Goal: Ask a question: Seek information or help from site administrators or community

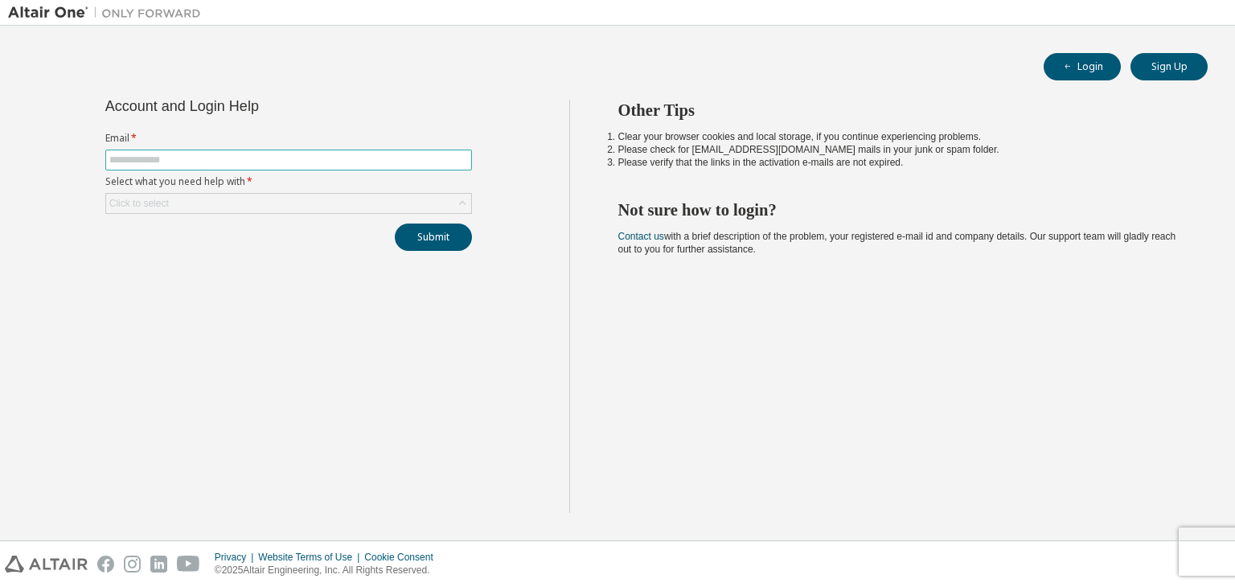
click at [165, 158] on input "text" at bounding box center [288, 160] width 358 height 13
type input "**********"
click at [247, 198] on div "Click to select" at bounding box center [288, 203] width 365 height 19
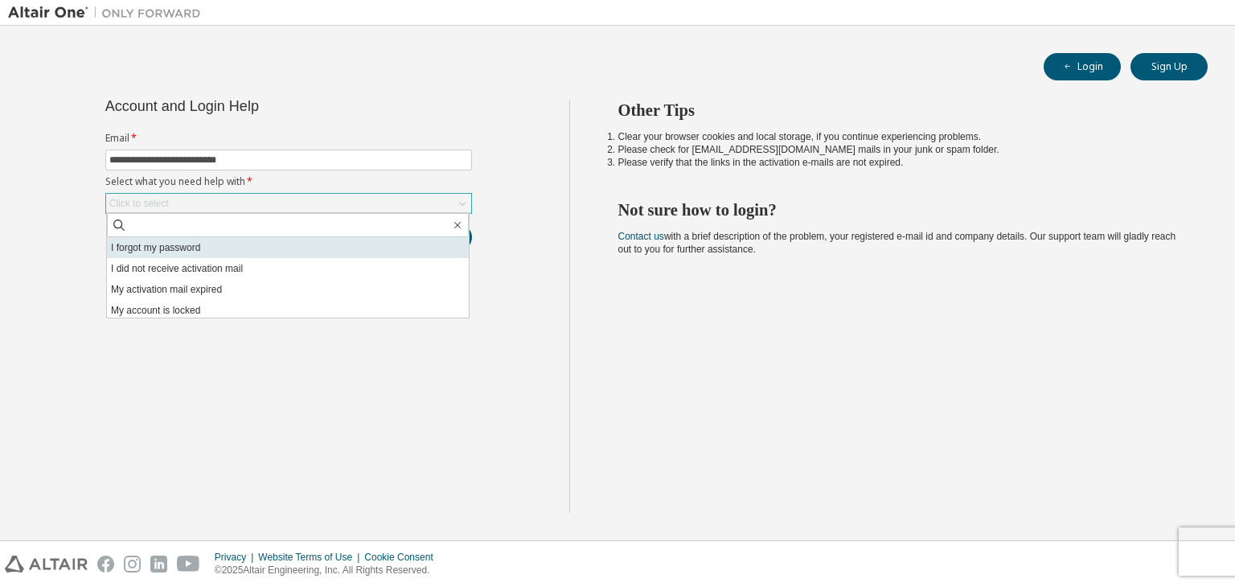
click at [203, 246] on li "I forgot my password" at bounding box center [288, 247] width 362 height 21
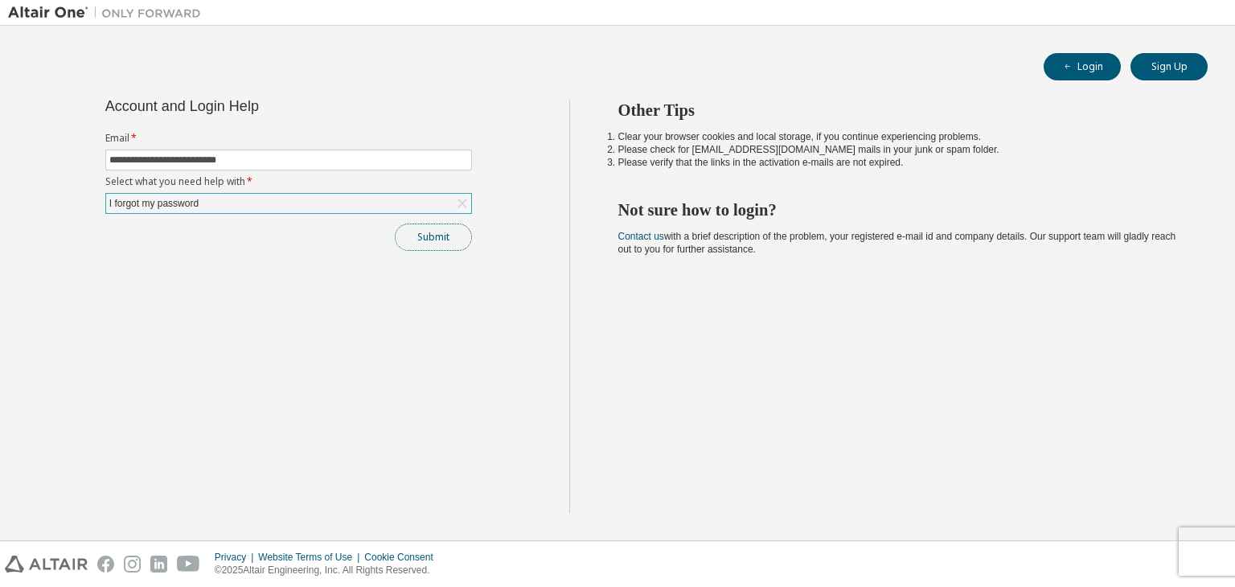
click at [434, 242] on button "Submit" at bounding box center [433, 236] width 77 height 27
click at [550, 281] on div "Account and Login Help Email * Select what you need help with * Click to select…" at bounding box center [288, 306] width 561 height 413
click at [236, 203] on div "Click to select" at bounding box center [288, 203] width 365 height 19
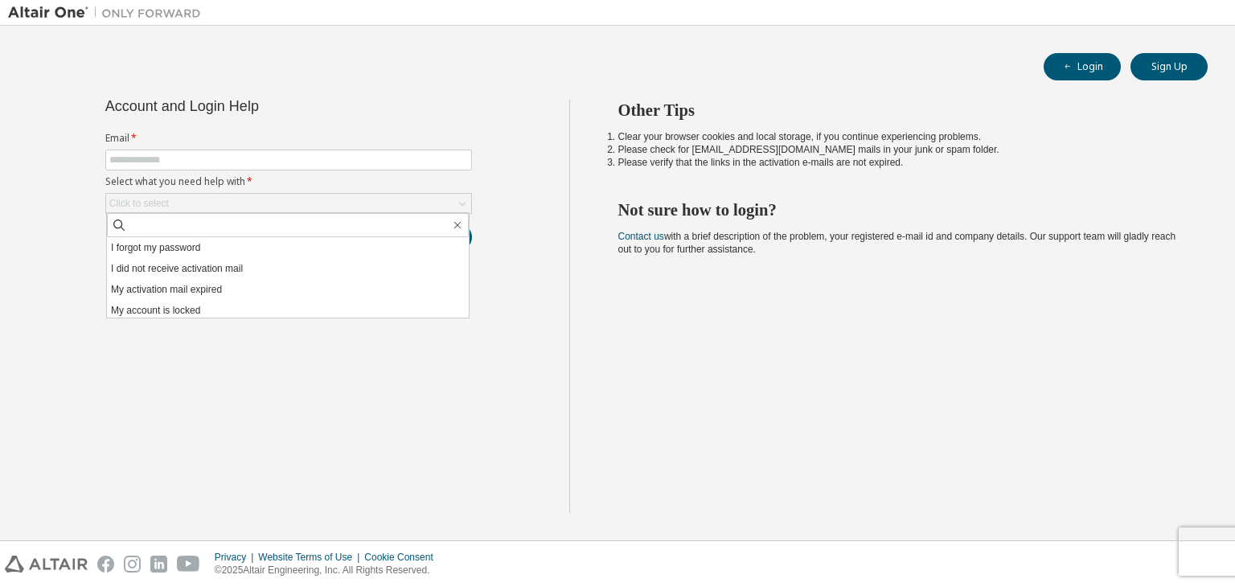
click at [192, 326] on div "Account and Login Help Email * Select what you need help with * Click to select…" at bounding box center [288, 306] width 561 height 413
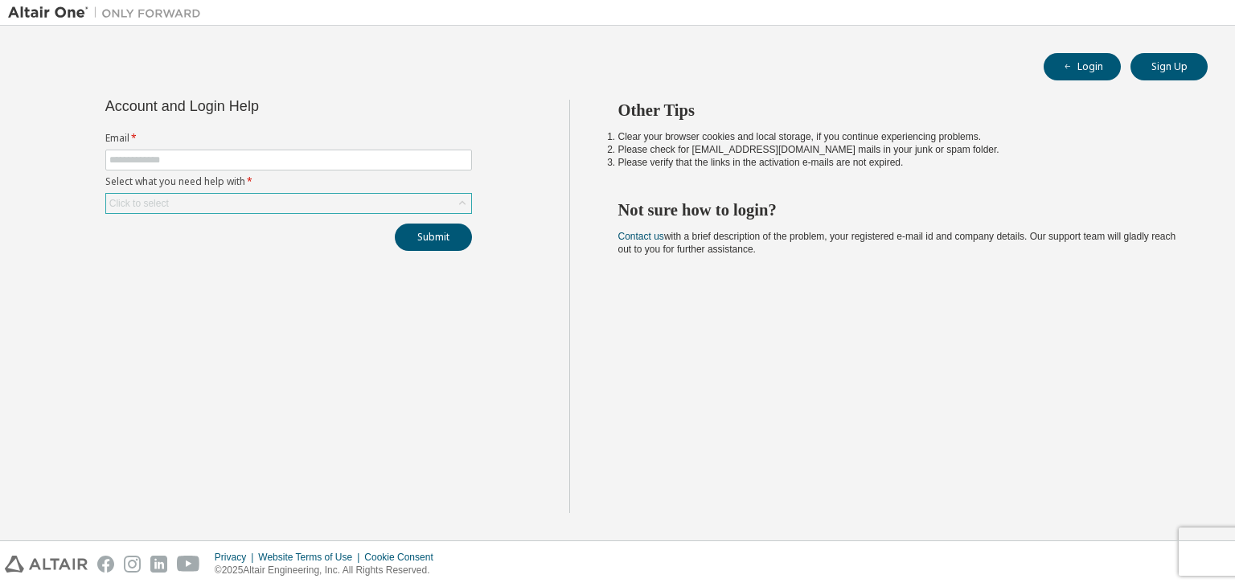
click at [264, 194] on div "Click to select" at bounding box center [288, 203] width 365 height 19
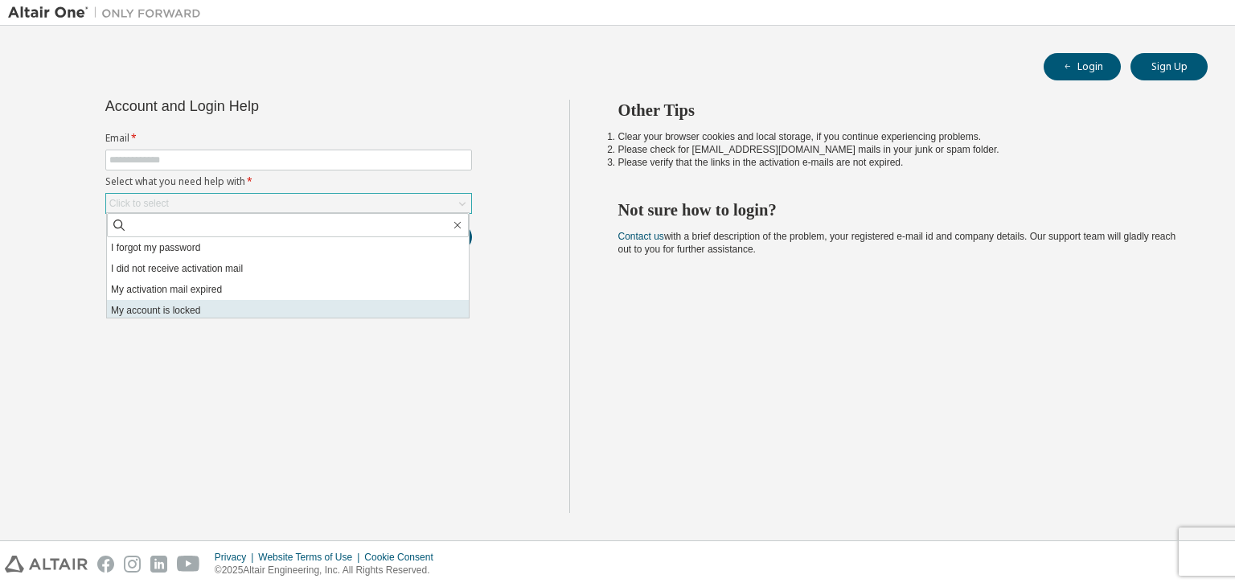
click at [195, 313] on li "My account is locked" at bounding box center [288, 310] width 362 height 21
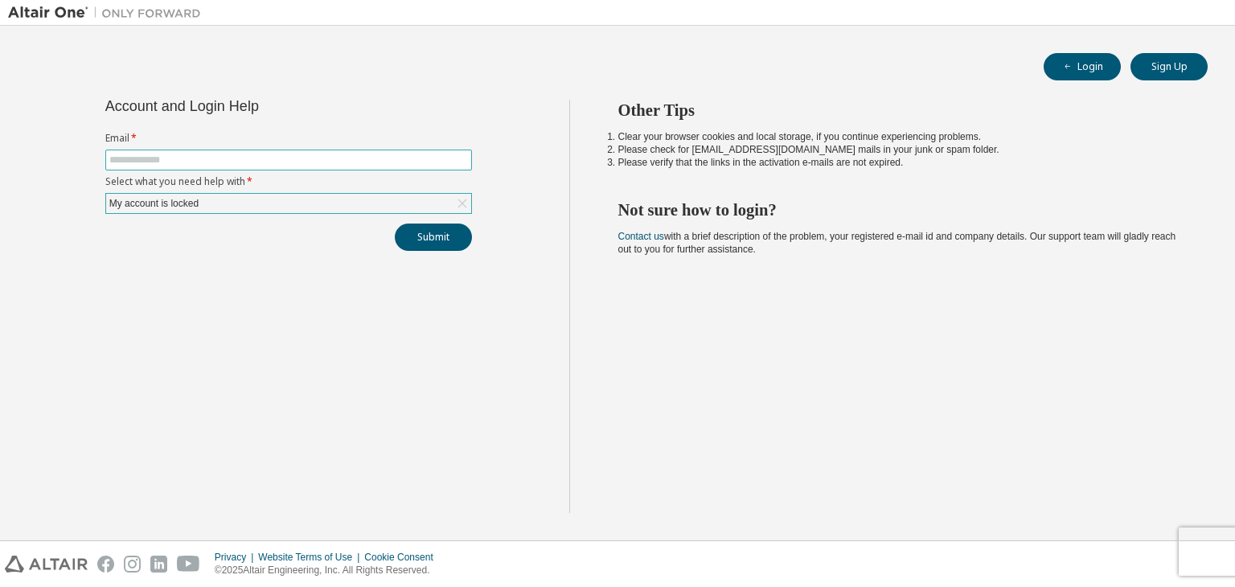
click at [233, 161] on input "text" at bounding box center [288, 160] width 358 height 13
type input "**********"
click at [407, 236] on button "Submit" at bounding box center [433, 236] width 77 height 27
